Goal: Find specific page/section: Find specific page/section

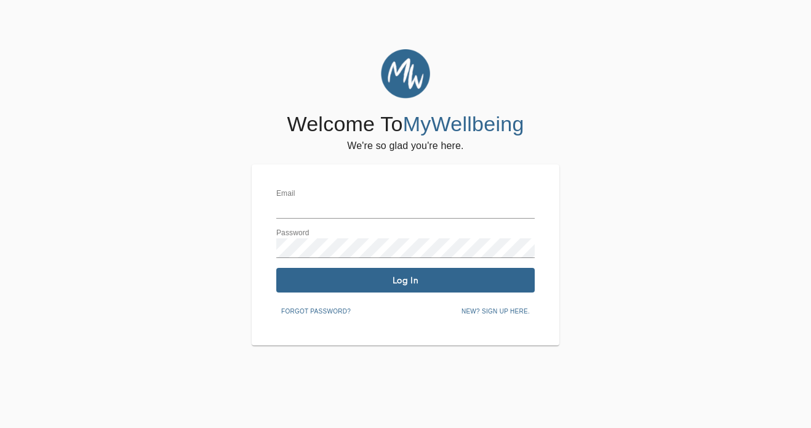
type input "[EMAIL_ADDRESS][PERSON_NAME][DOMAIN_NAME]"
click at [326, 278] on span "Log In" at bounding box center [405, 280] width 249 height 12
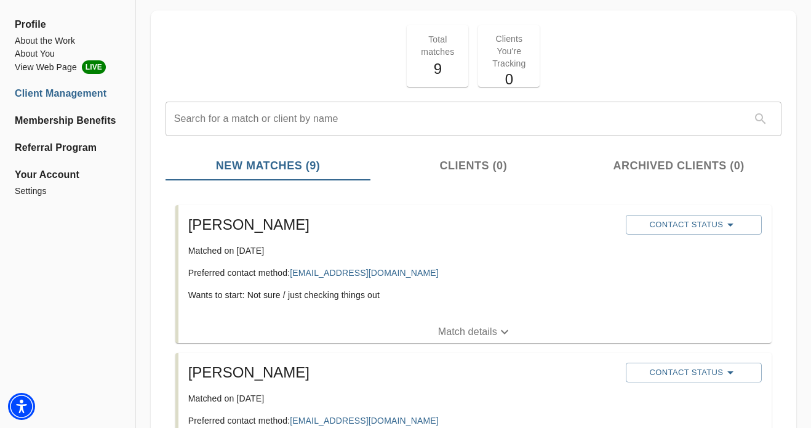
scroll to position [62, 0]
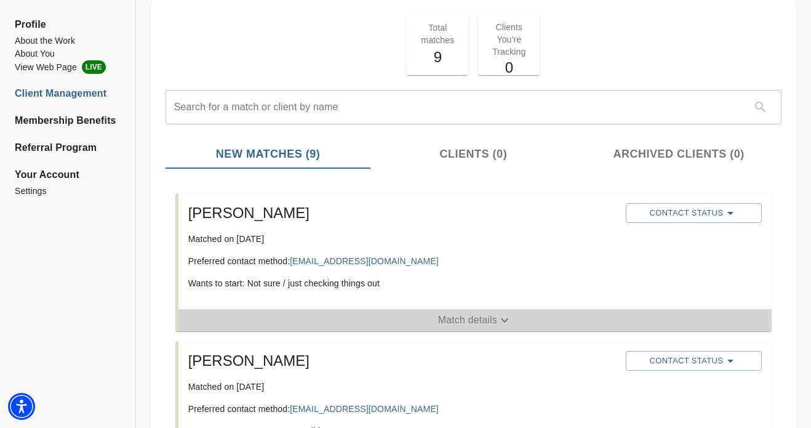
click at [462, 317] on p "Match details" at bounding box center [467, 320] width 59 height 15
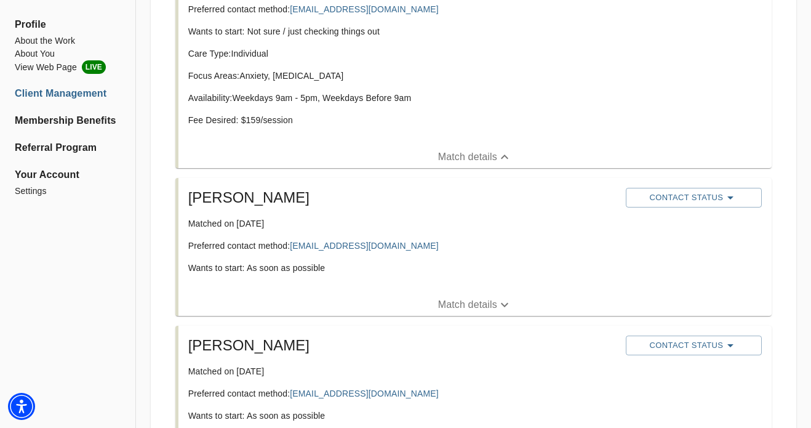
scroll to position [316, 0]
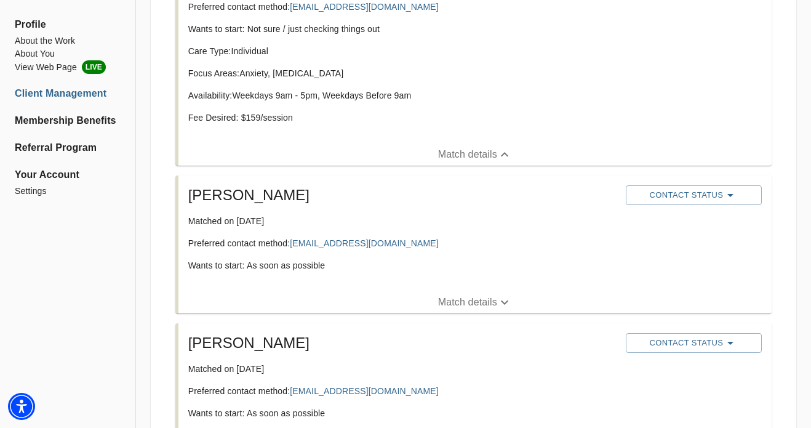
click at [462, 301] on p "Match details" at bounding box center [467, 302] width 59 height 15
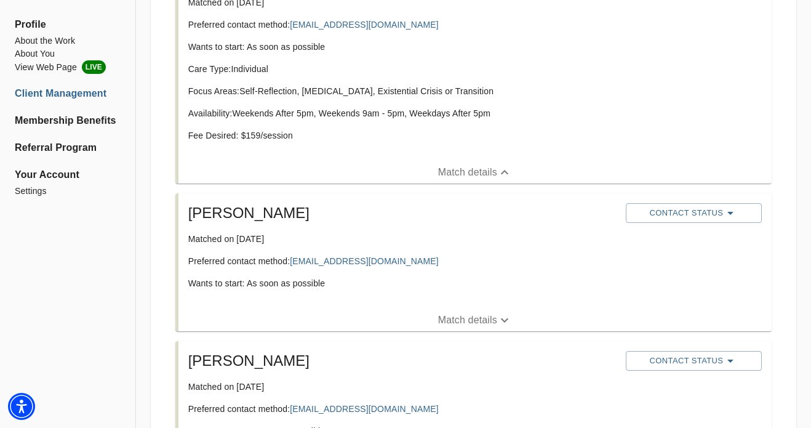
scroll to position [537, 0]
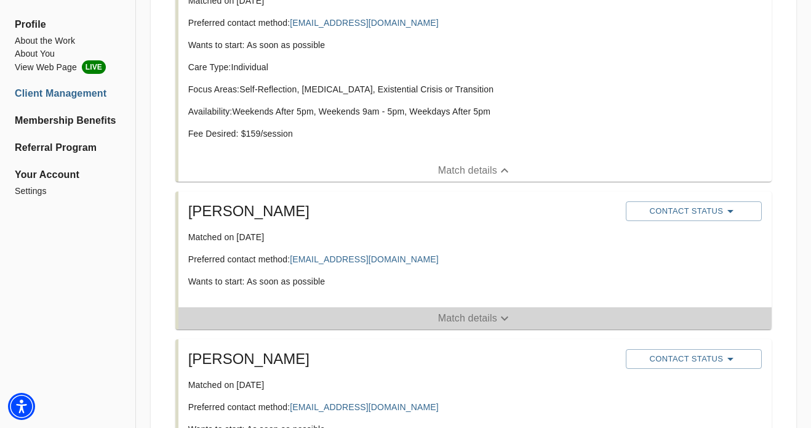
click at [465, 319] on p "Match details" at bounding box center [467, 318] width 59 height 15
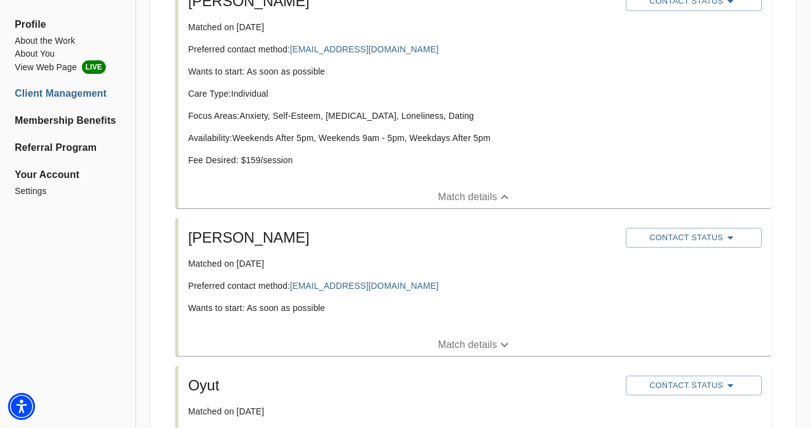
scroll to position [766, 0]
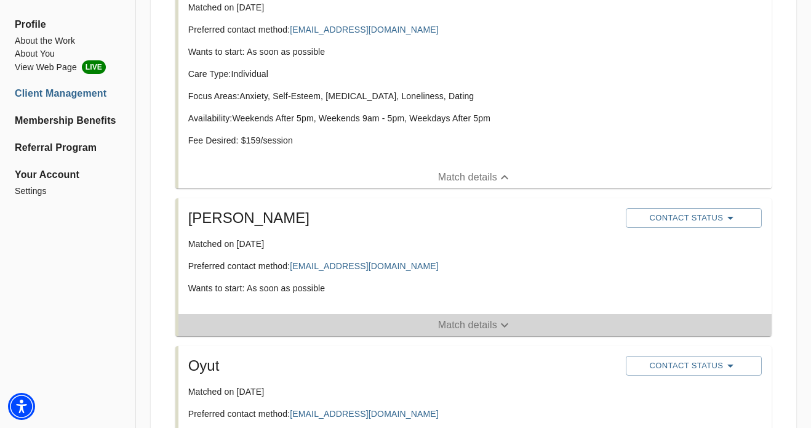
click at [469, 321] on p "Match details" at bounding box center [467, 324] width 59 height 15
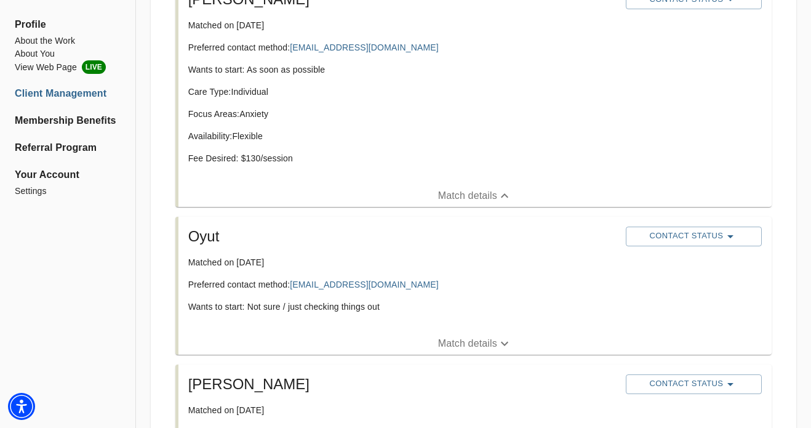
scroll to position [1000, 0]
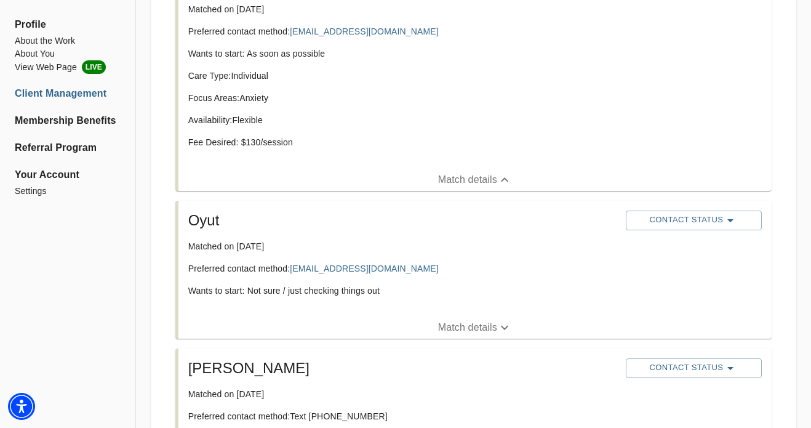
click at [479, 328] on p "Match details" at bounding box center [467, 327] width 59 height 15
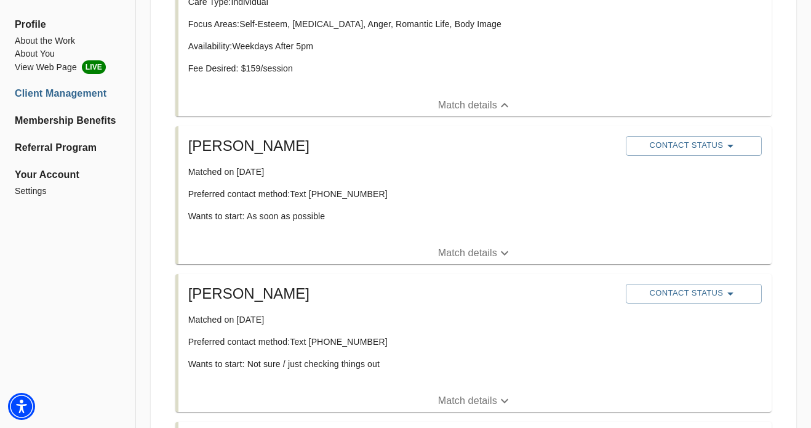
scroll to position [1314, 0]
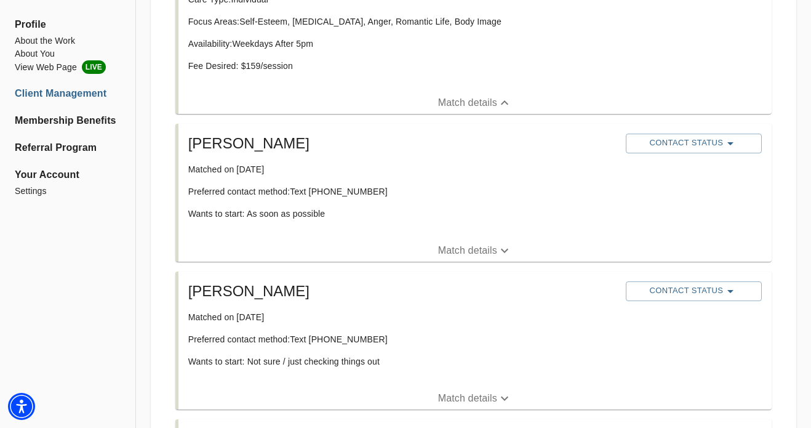
click at [481, 243] on p "Match details" at bounding box center [467, 250] width 59 height 15
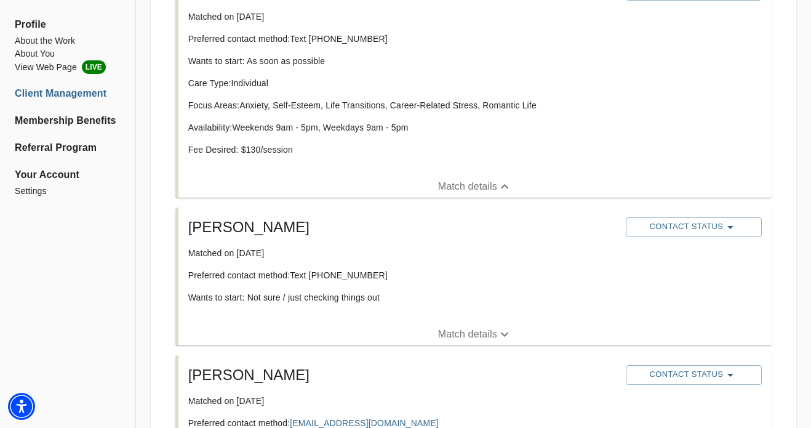
scroll to position [1469, 0]
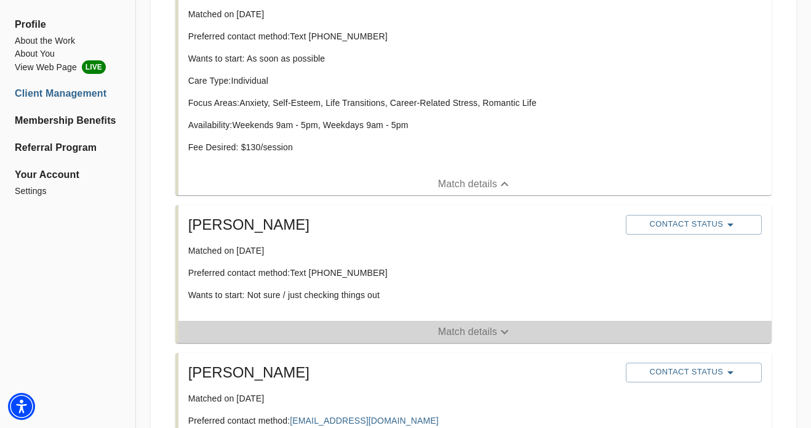
click at [478, 331] on p "Match details" at bounding box center [467, 331] width 59 height 15
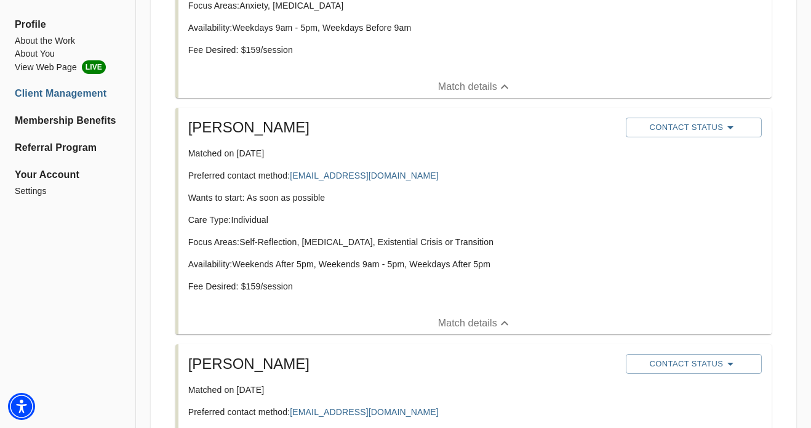
scroll to position [0, 0]
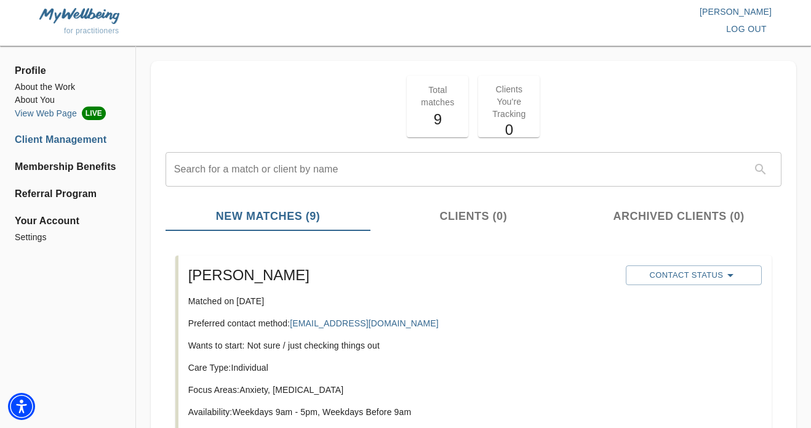
click at [57, 115] on li "View Web Page LIVE" at bounding box center [68, 113] width 106 height 14
